Goal: Task Accomplishment & Management: Manage account settings

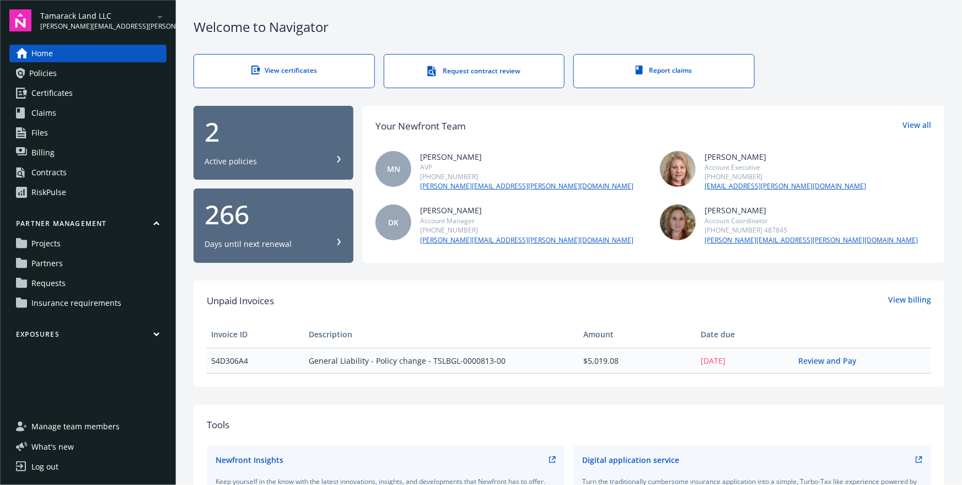
click at [78, 306] on span "Insurance requirements" at bounding box center [76, 303] width 90 height 18
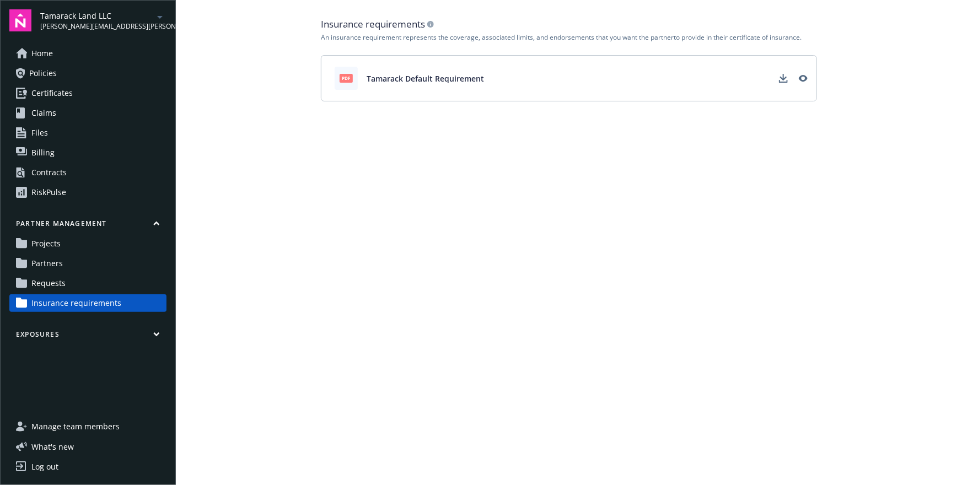
click at [731, 176] on main "Insurance requirements An insurance requirement represents the coverage, associ…" at bounding box center [569, 242] width 786 height 485
click at [63, 136] on link "Files" at bounding box center [87, 133] width 157 height 18
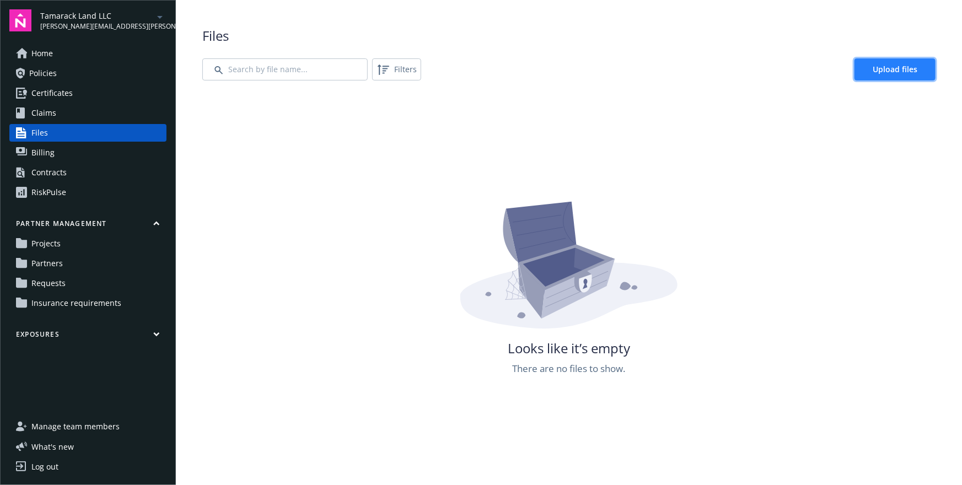
click at [875, 79] on link "Upload files" at bounding box center [894, 69] width 81 height 22
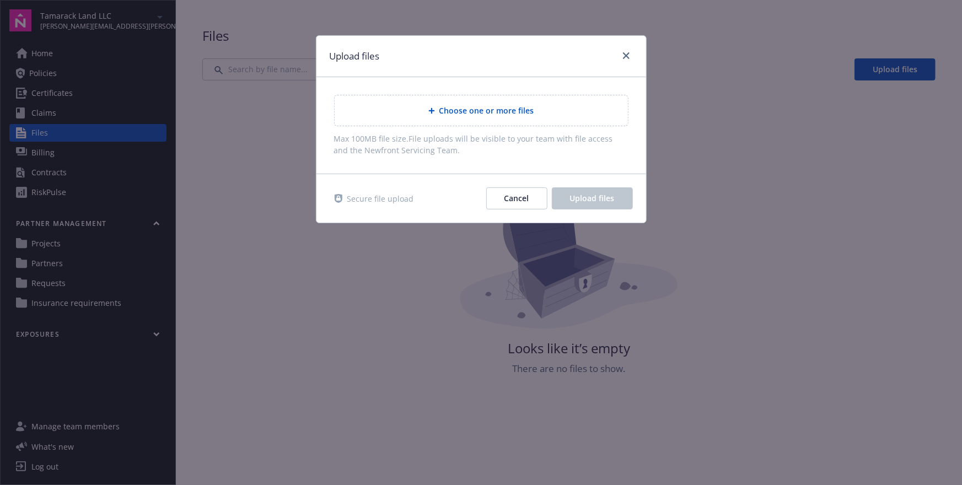
click at [478, 112] on span "Choose one or more files" at bounding box center [486, 111] width 95 height 12
click at [539, 110] on div "Choose one or more files" at bounding box center [481, 110] width 276 height 13
click at [430, 175] on div "Secure file upload Cancel Upload files" at bounding box center [481, 198] width 330 height 48
click at [447, 154] on span "Max 100MB file size. File uploads will be visible to your team with file access…" at bounding box center [481, 144] width 294 height 23
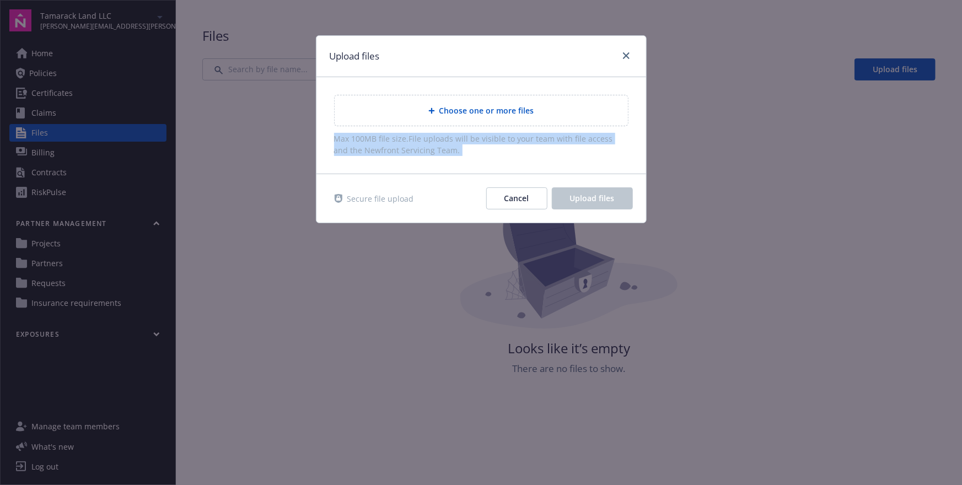
click at [447, 154] on span "Max 100MB file size. File uploads will be visible to your team with file access…" at bounding box center [481, 144] width 294 height 23
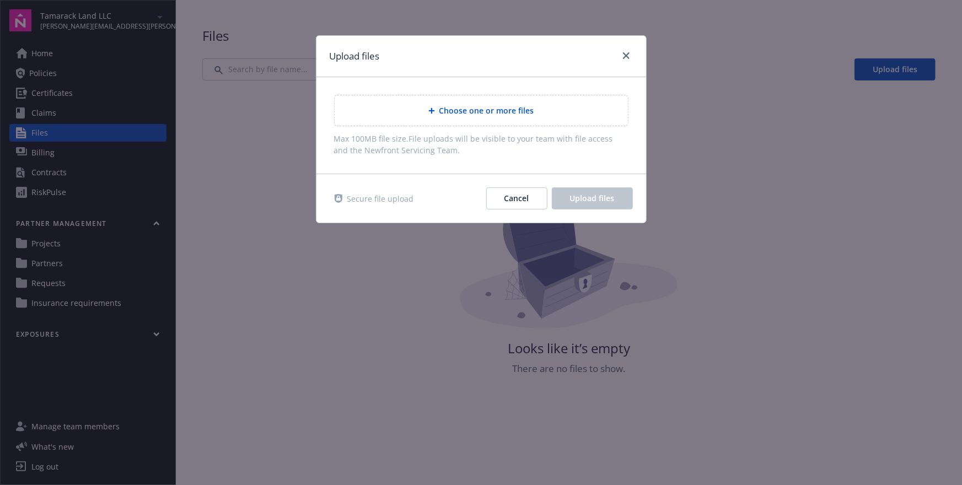
click at [453, 158] on div "Choose one or more files Max 100MB file size. File uploads will be visible to y…" at bounding box center [481, 125] width 330 height 96
click at [511, 192] on button "Cancel" at bounding box center [516, 198] width 61 height 22
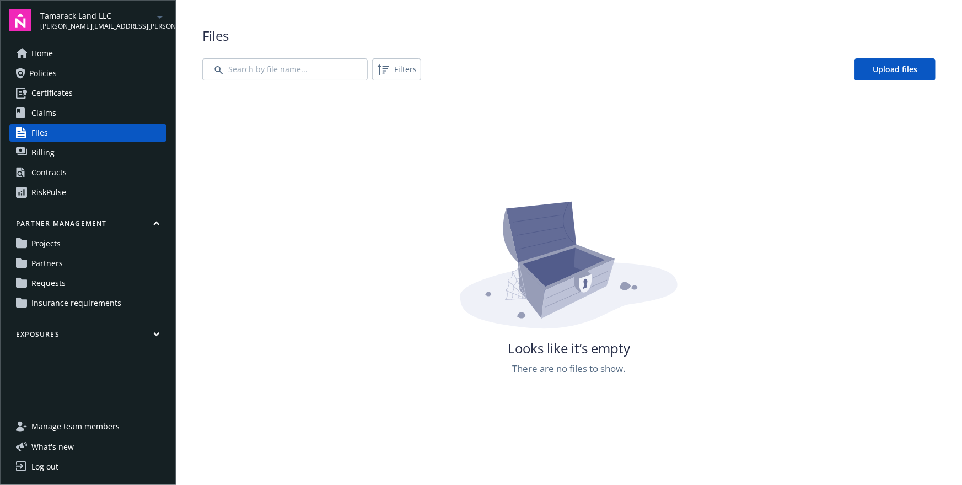
click at [466, 218] on icon at bounding box center [569, 266] width 222 height 135
click at [886, 71] on span "Upload files" at bounding box center [894, 69] width 45 height 10
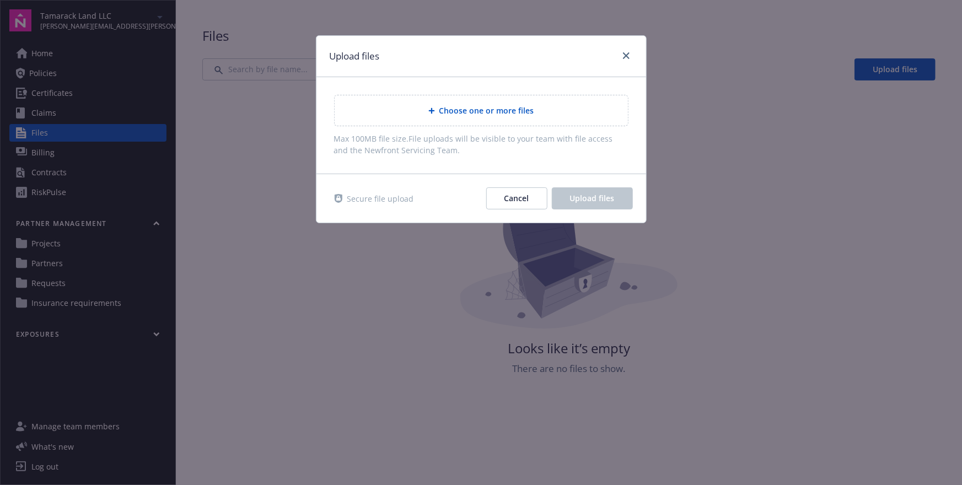
click at [486, 119] on div "Choose one or more files" at bounding box center [481, 110] width 293 height 30
drag, startPoint x: 449, startPoint y: 156, endPoint x: 373, endPoint y: 141, distance: 77.6
click at [372, 141] on div "Choose one or more files Max 100MB file size. File uploads will be visible to y…" at bounding box center [481, 125] width 330 height 96
click at [373, 141] on span "Max 100MB file size. File uploads will be visible to your team with file access…" at bounding box center [481, 144] width 294 height 23
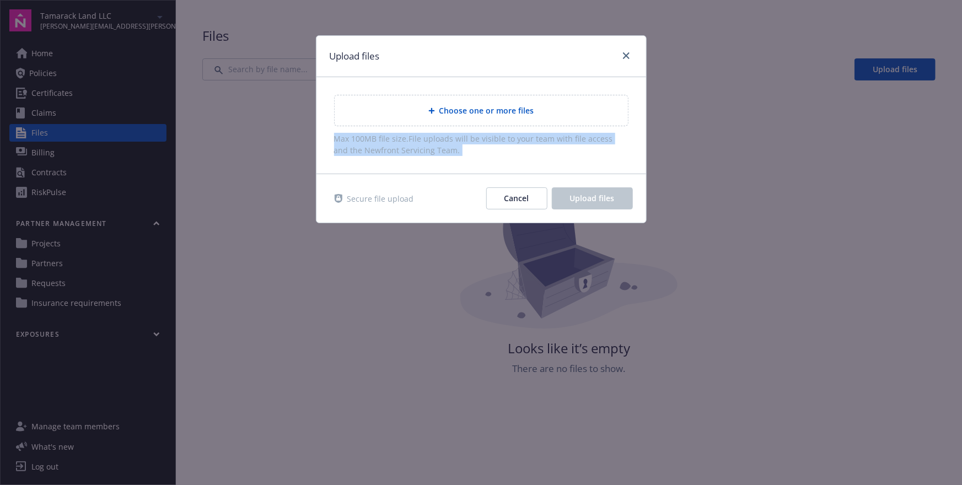
click at [373, 141] on span "Max 100MB file size. File uploads will be visible to your team with file access…" at bounding box center [481, 144] width 294 height 23
click at [411, 183] on div "Secure file upload Cancel Upload files" at bounding box center [481, 198] width 330 height 48
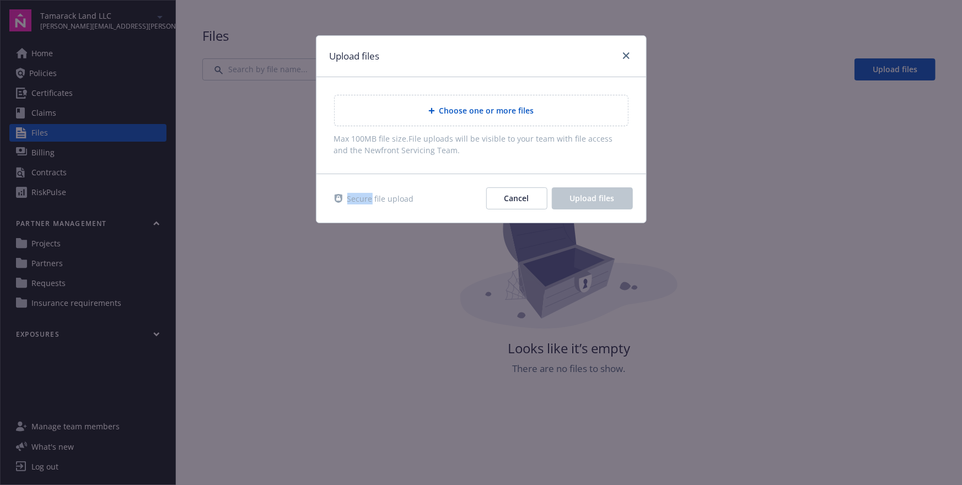
click at [411, 183] on div "Secure file upload Cancel Upload files" at bounding box center [481, 198] width 330 height 48
click at [505, 203] on button "Cancel" at bounding box center [516, 198] width 61 height 22
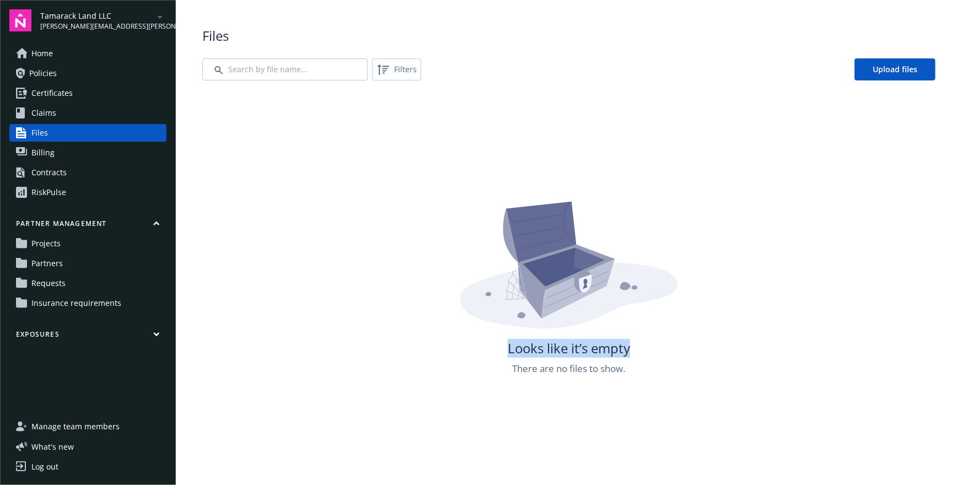
drag, startPoint x: 426, startPoint y: 195, endPoint x: 657, endPoint y: 364, distance: 286.6
click at [657, 364] on div "Looks like it’s empty There are no files to show." at bounding box center [568, 336] width 733 height 485
click at [657, 364] on div "Looks like it’s empty There are no files to show." at bounding box center [568, 441] width 733 height 485
